Goal: Find specific page/section: Find specific page/section

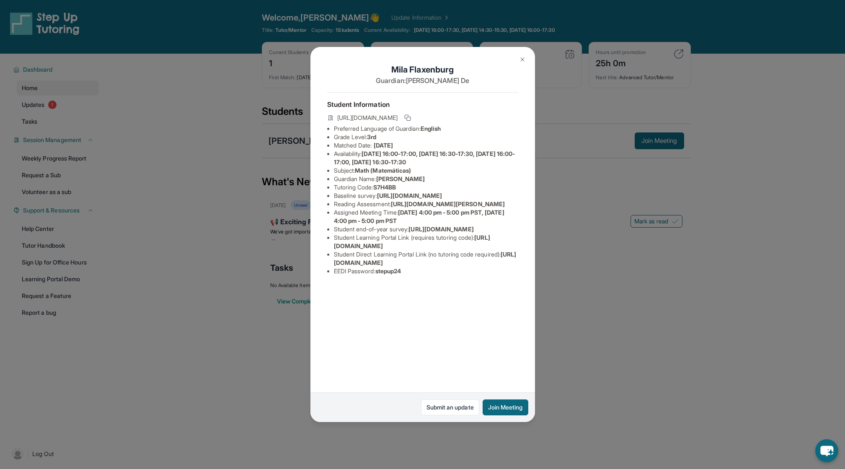
click at [394, 207] on span "[URL][DOMAIN_NAME][PERSON_NAME]" at bounding box center [448, 203] width 114 height 7
drag, startPoint x: 334, startPoint y: 204, endPoint x: 505, endPoint y: 217, distance: 171.8
click at [505, 217] on div "[PERSON_NAME] Guardian: [PERSON_NAME] Student Information [URL][DOMAIN_NAME] Pr…" at bounding box center [422, 234] width 225 height 375
copy span "[URL][DOMAIN_NAME]"
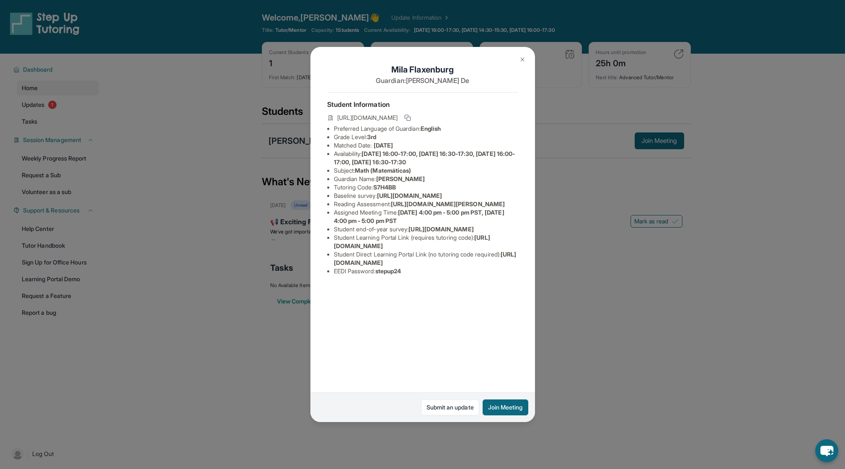
click at [633, 289] on div "[PERSON_NAME] Guardian: [PERSON_NAME] Student Information [URL][DOMAIN_NAME] Pr…" at bounding box center [422, 234] width 845 height 469
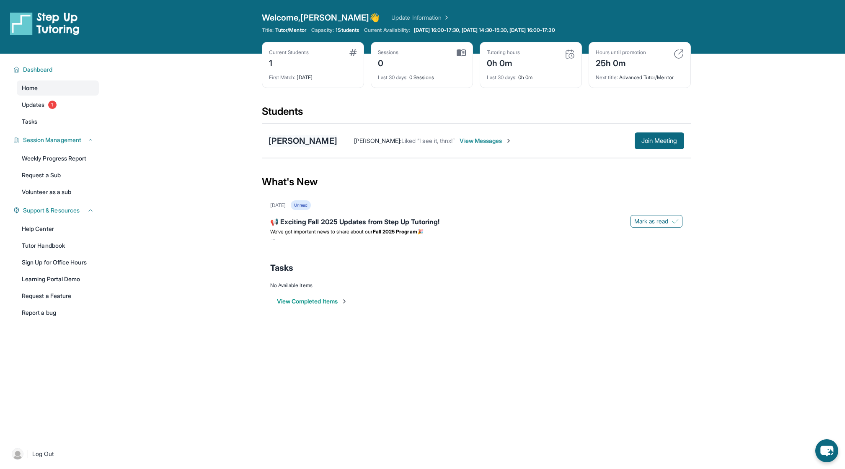
click at [304, 137] on div "[PERSON_NAME]" at bounding box center [303, 141] width 69 height 12
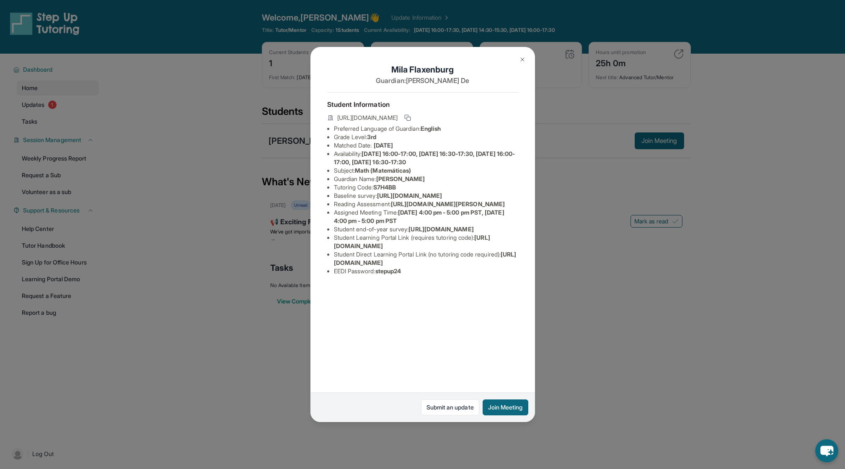
drag, startPoint x: 334, startPoint y: 203, endPoint x: 514, endPoint y: 218, distance: 180.8
click at [514, 218] on div "[PERSON_NAME] Guardian: [PERSON_NAME] Student Information [URL][DOMAIN_NAME] Pr…" at bounding box center [422, 234] width 225 height 375
copy span "[URL][DOMAIN_NAME]"
click at [522, 60] on img at bounding box center [522, 59] width 7 height 7
